Goal: Navigation & Orientation: Understand site structure

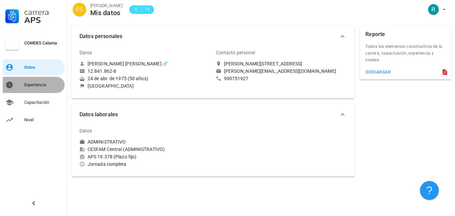
click at [39, 88] on div "Experiencia" at bounding box center [43, 84] width 38 height 11
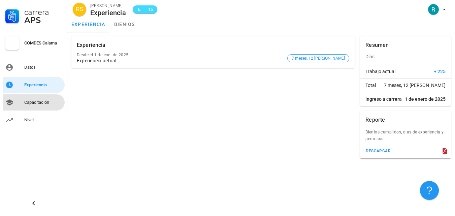
click at [35, 104] on div "Capacitación" at bounding box center [43, 102] width 38 height 5
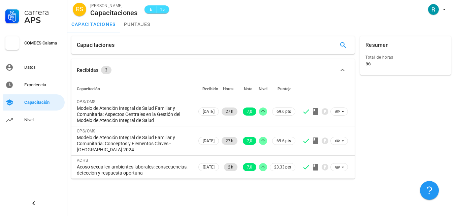
click at [341, 71] on icon "button" at bounding box center [342, 70] width 4 height 2
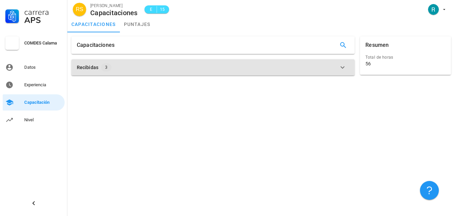
click at [341, 71] on icon "button" at bounding box center [342, 67] width 8 height 8
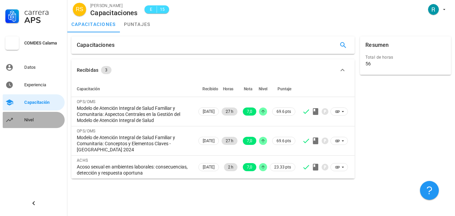
click at [30, 119] on div "Nivel" at bounding box center [43, 119] width 38 height 5
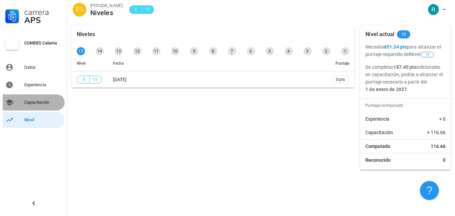
click at [37, 97] on link "Capacitación" at bounding box center [34, 102] width 62 height 16
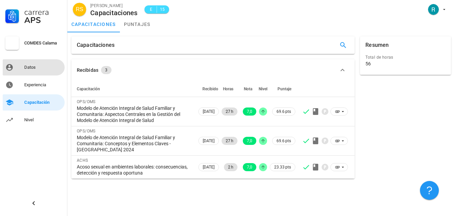
click at [30, 69] on div "Datos" at bounding box center [43, 67] width 38 height 5
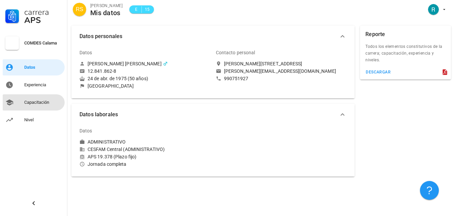
click at [42, 101] on div "Capacitación" at bounding box center [43, 102] width 38 height 5
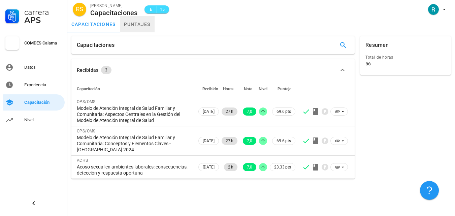
click at [142, 23] on link "puntajes" at bounding box center [137, 24] width 35 height 16
